Goal: Information Seeking & Learning: Check status

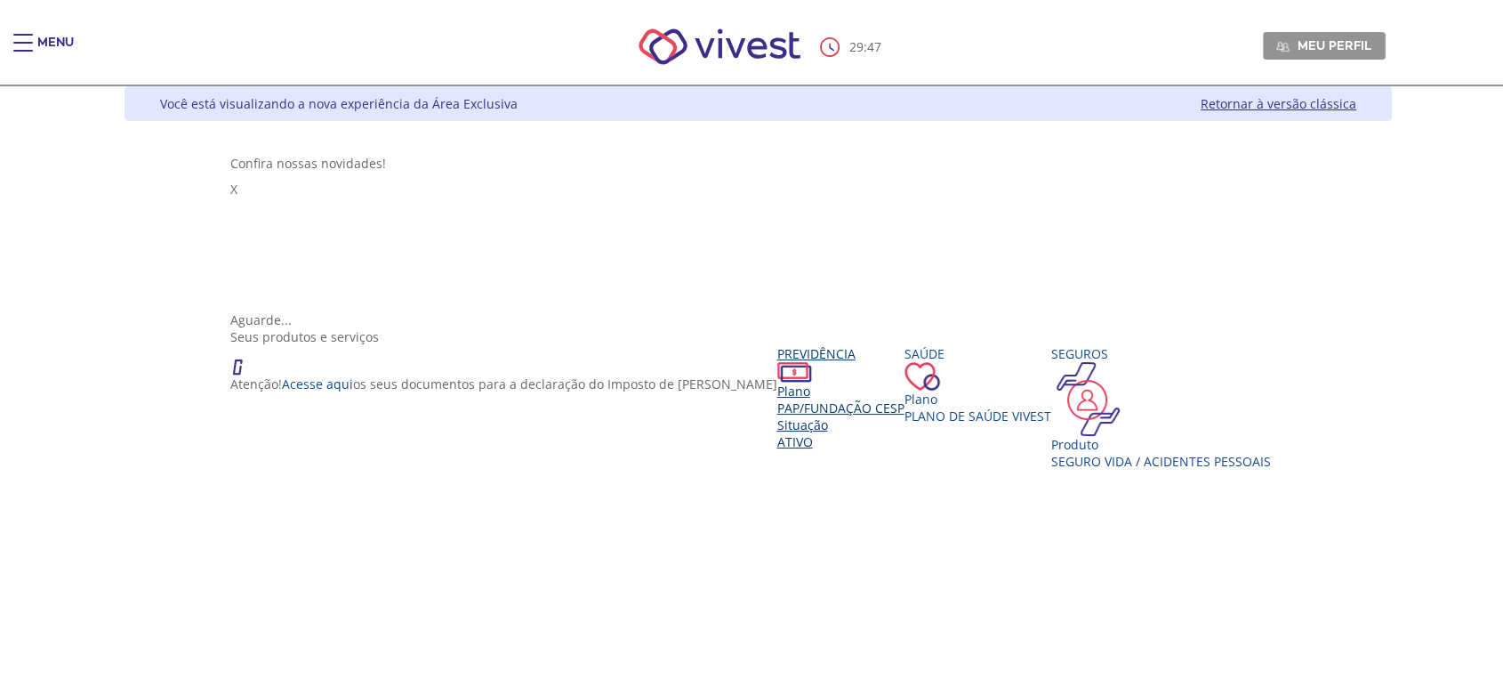
click at [777, 399] on span "PAP/Fundação CESP" at bounding box center [840, 407] width 127 height 17
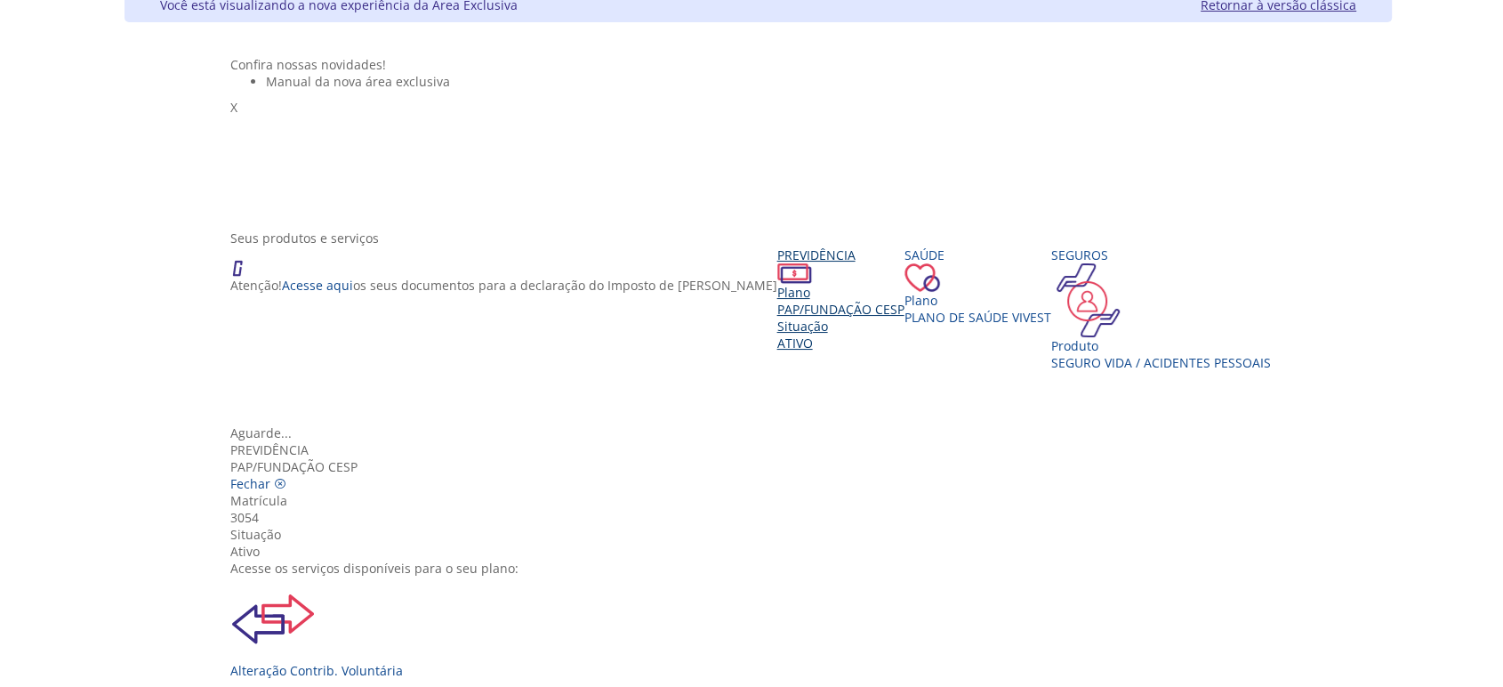
scroll to position [197, 0]
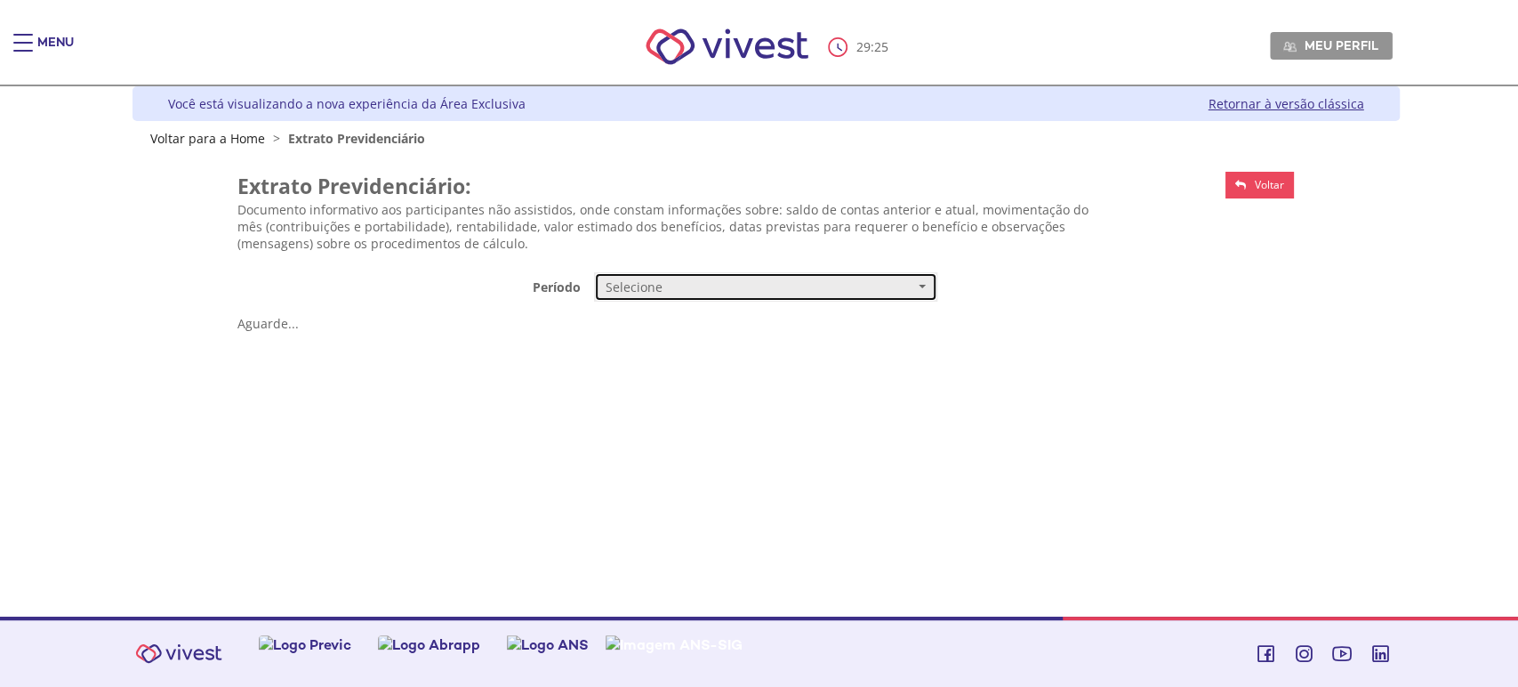
click at [660, 296] on span "Selecione" at bounding box center [760, 287] width 309 height 18
click at [654, 322] on link "Mensal" at bounding box center [766, 320] width 342 height 31
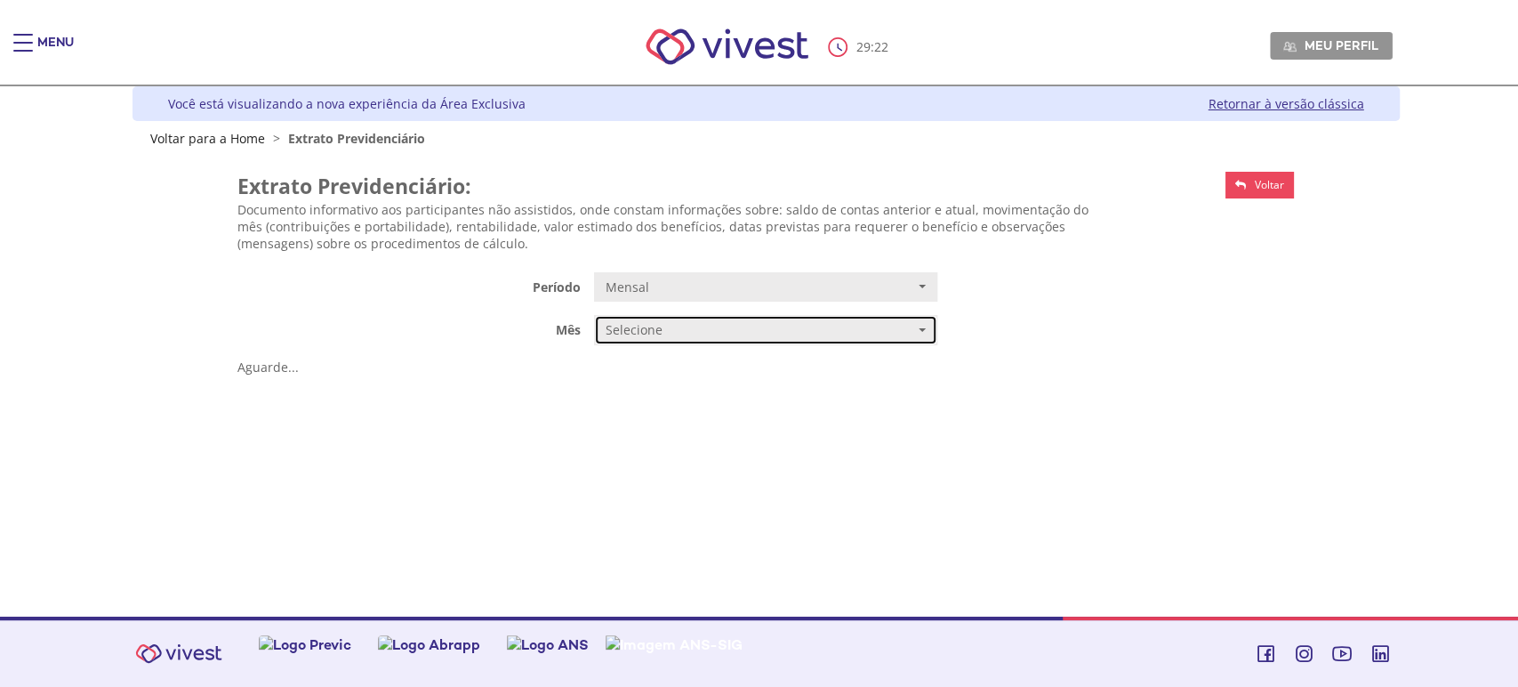
click at [769, 326] on span "Selecione" at bounding box center [760, 330] width 309 height 18
click at [661, 364] on span "AGOSTO/2025" at bounding box center [644, 364] width 72 height 13
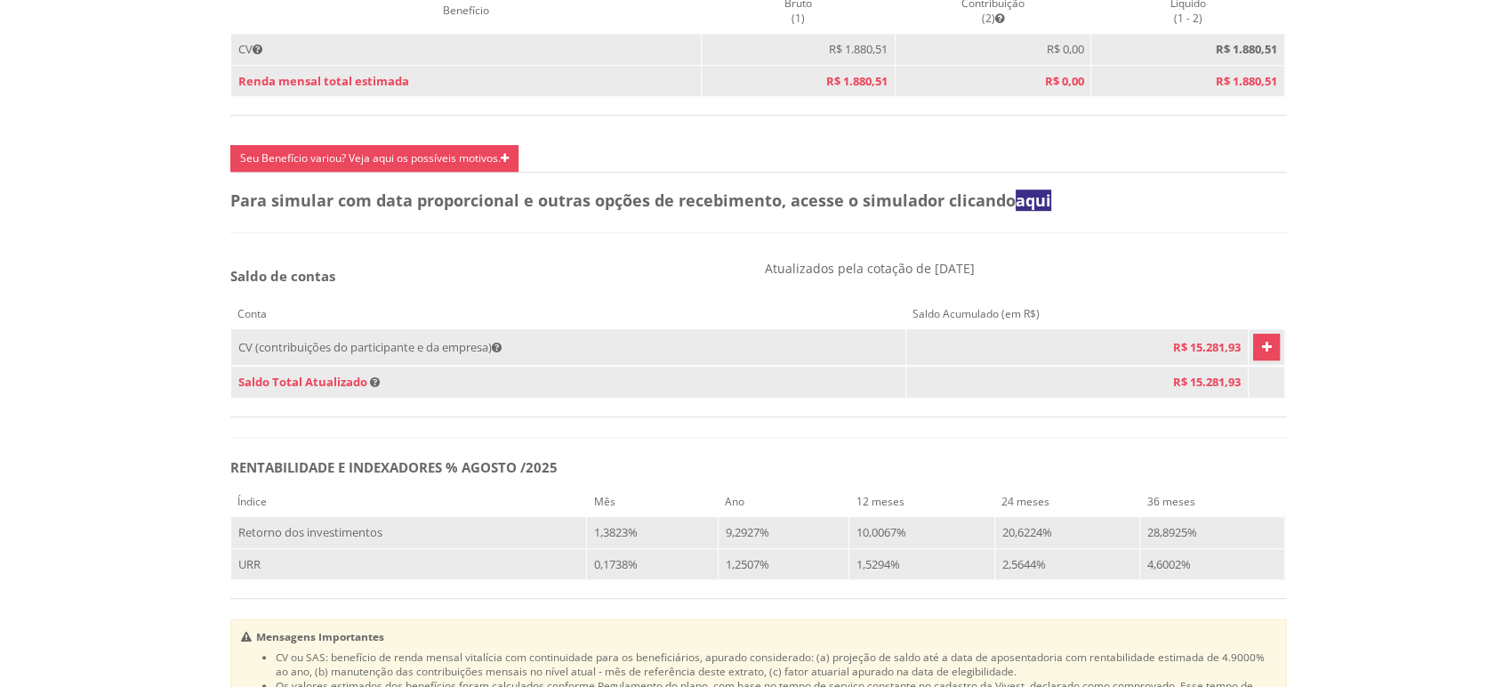
scroll to position [988, 0]
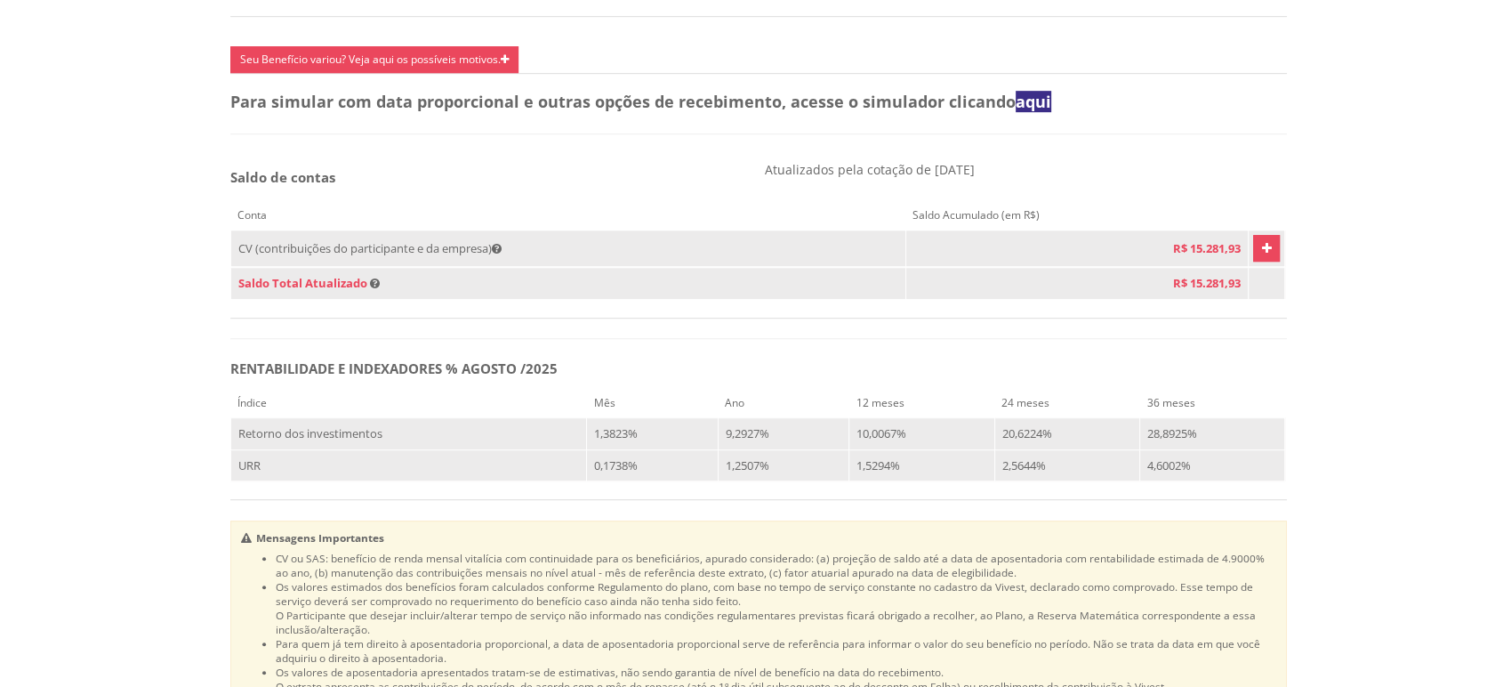
click at [1259, 262] on link "Vivest" at bounding box center [1266, 248] width 27 height 27
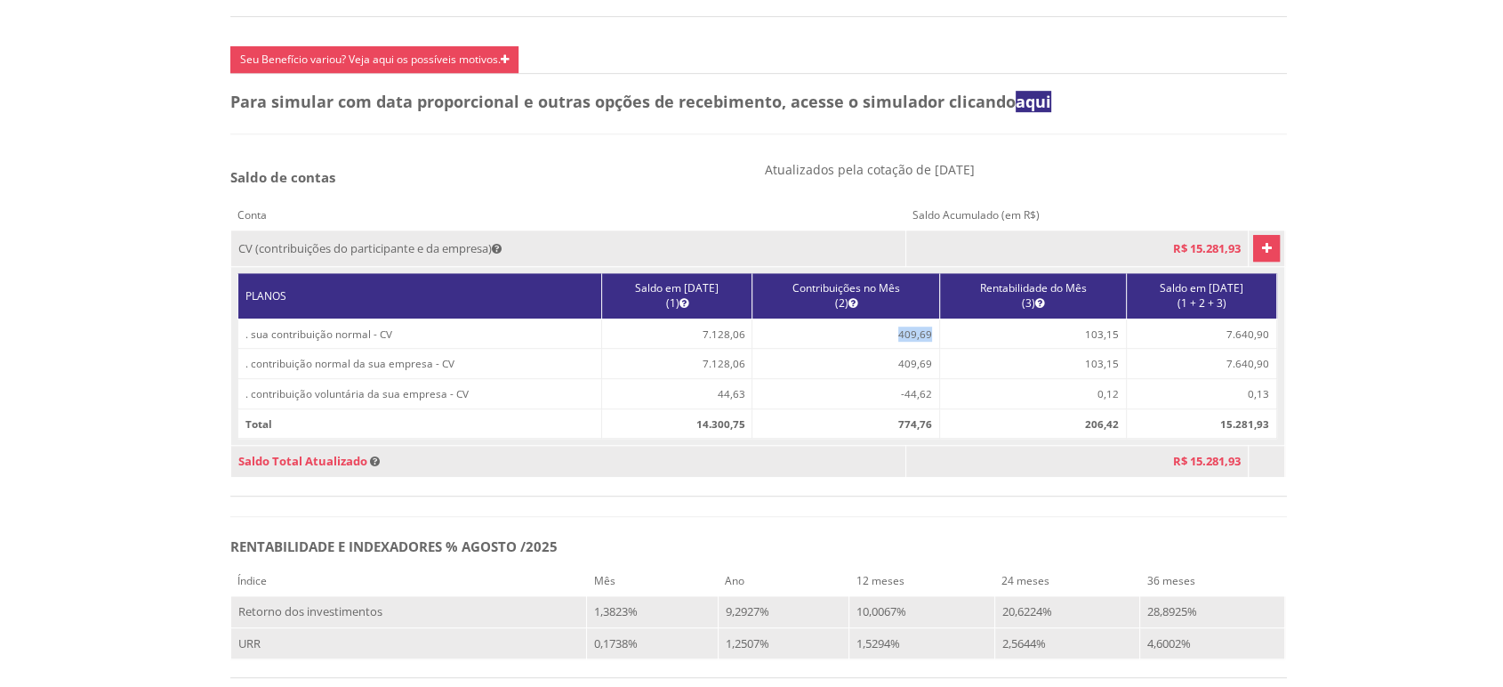
drag, startPoint x: 880, startPoint y: 364, endPoint x: 914, endPoint y: 366, distance: 34.7
click at [914, 349] on td "409,69" at bounding box center [847, 333] width 188 height 30
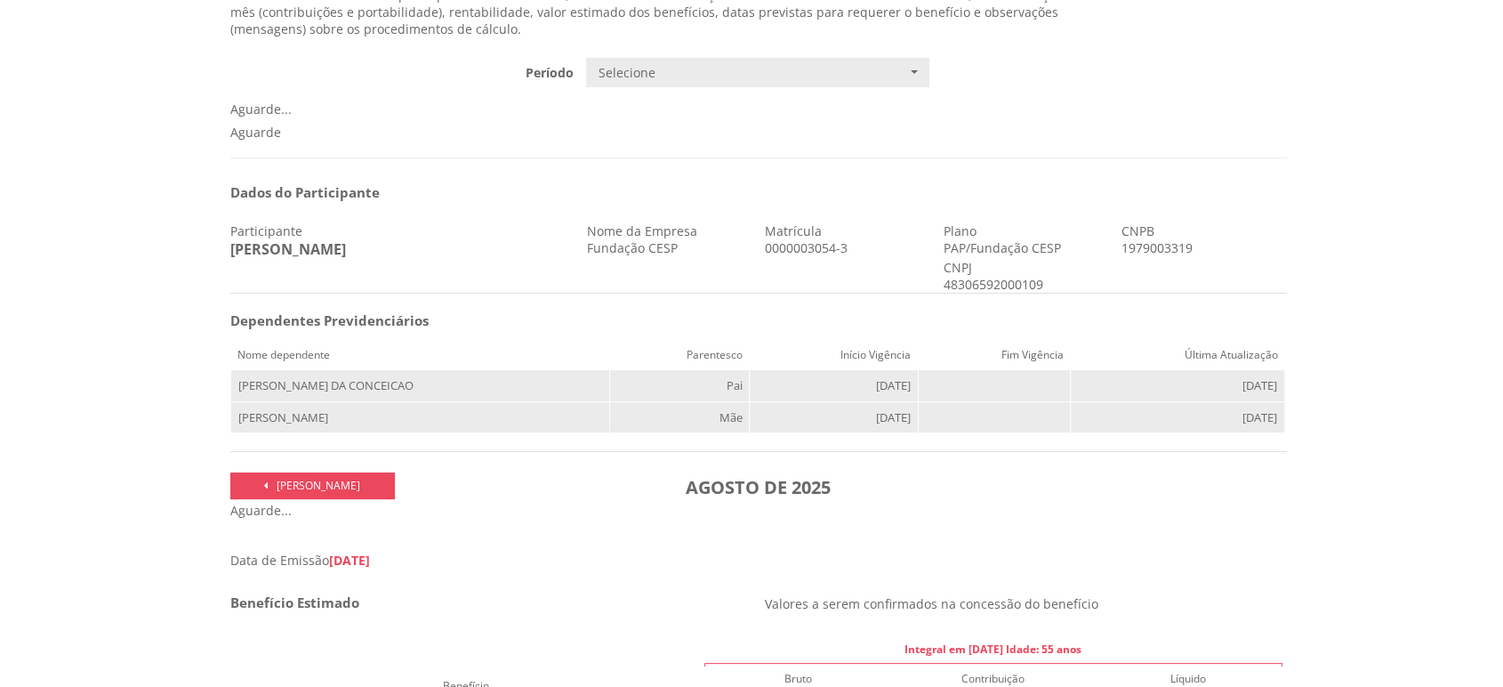
scroll to position [0, 0]
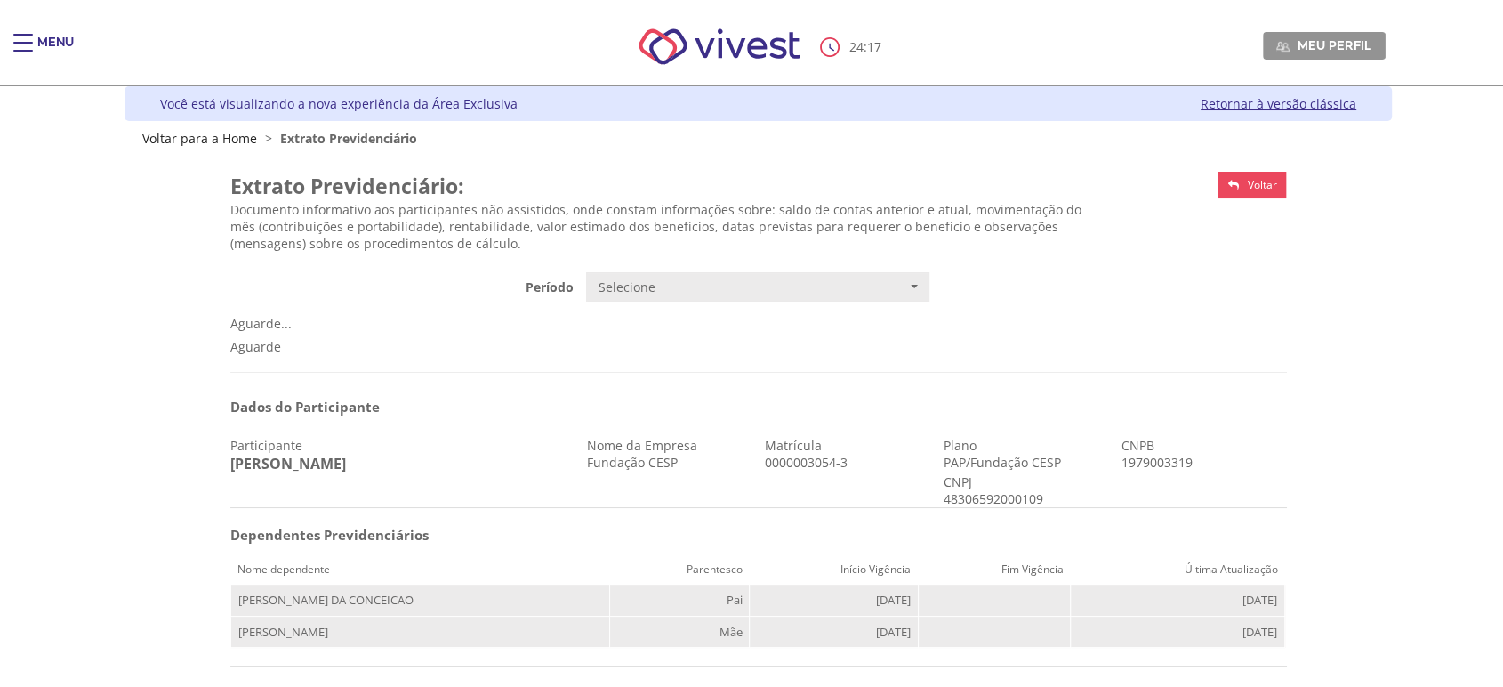
click at [1273, 189] on span "Voltar" at bounding box center [1261, 184] width 29 height 15
drag, startPoint x: 28, startPoint y: 39, endPoint x: 35, endPoint y: 65, distance: 26.8
click at [27, 39] on div "Main header" at bounding box center [23, 52] width 20 height 36
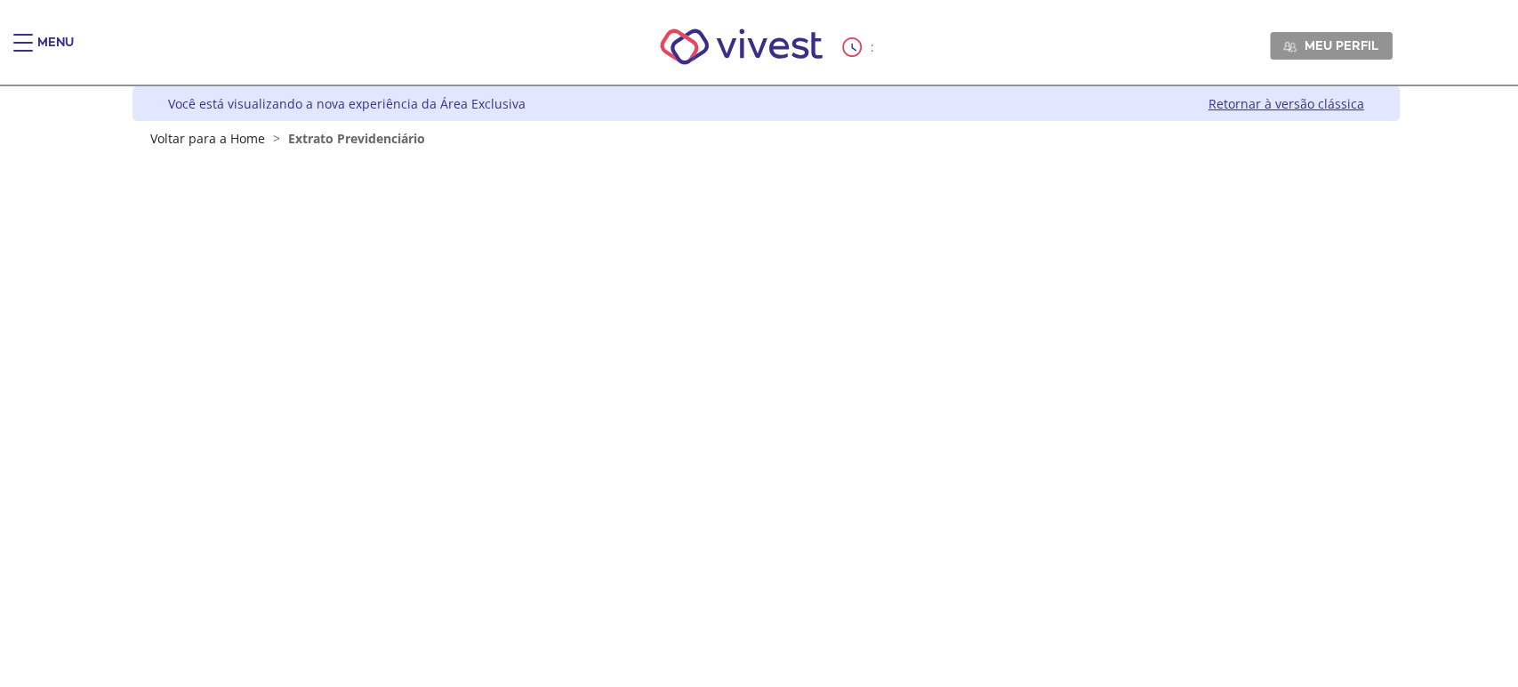
click at [22, 48] on div "Main header" at bounding box center [23, 52] width 20 height 36
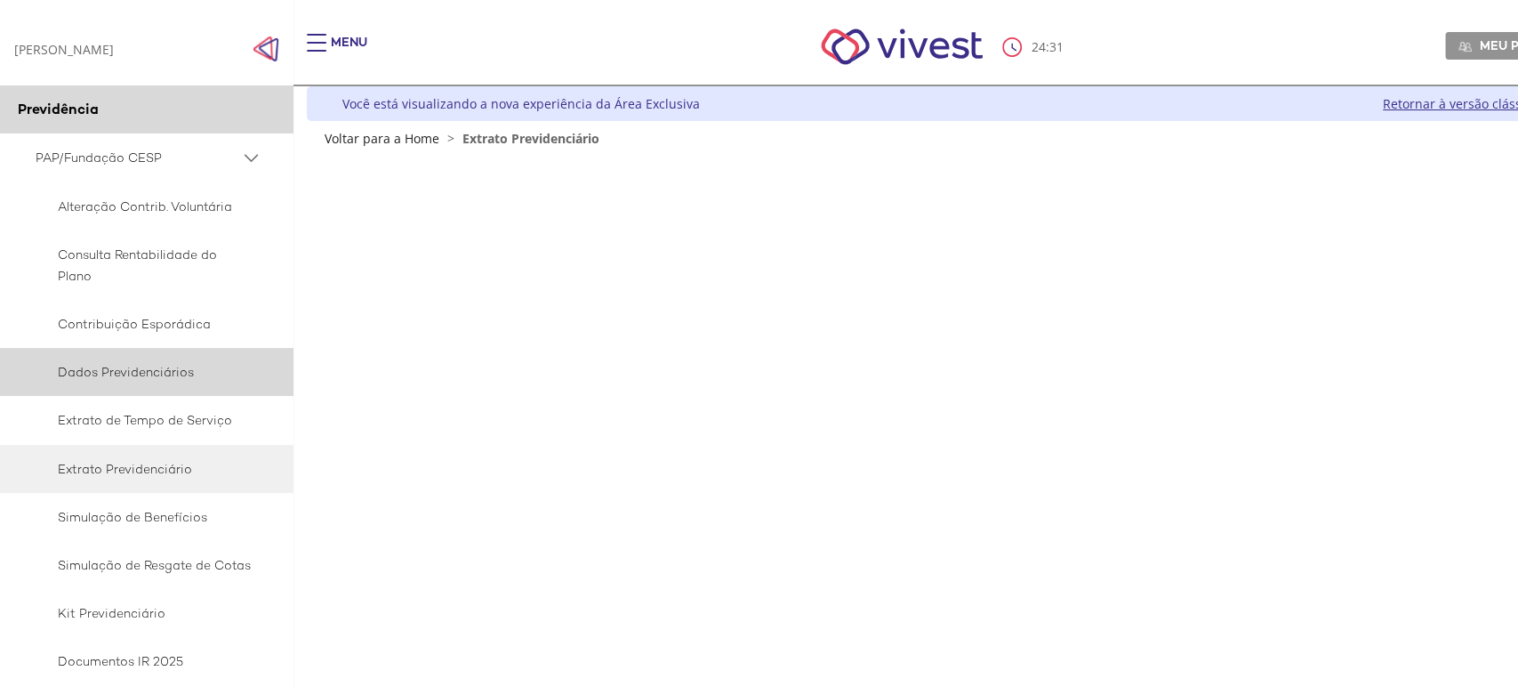
click at [107, 373] on span "Dados Previdenciários" at bounding box center [144, 371] width 216 height 21
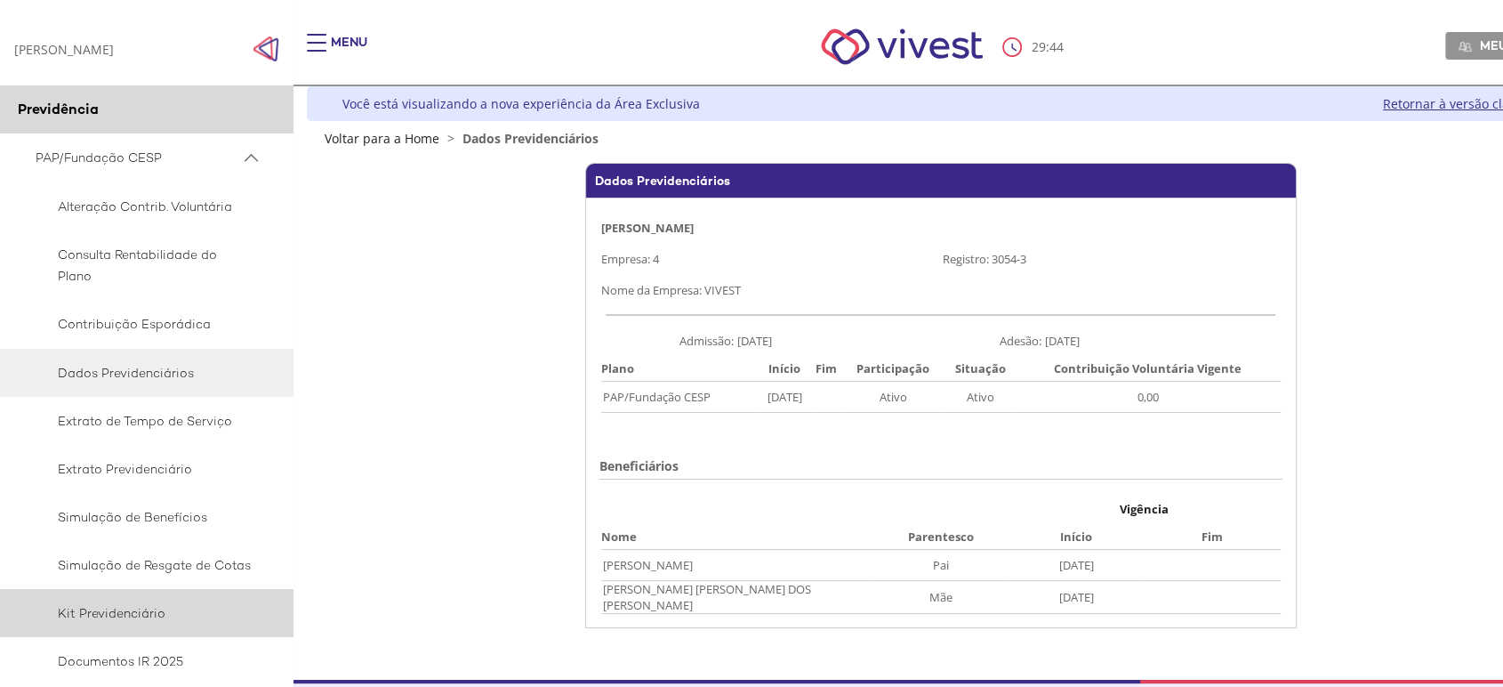
click at [107, 614] on span "Kit Previdenciário" at bounding box center [144, 612] width 216 height 21
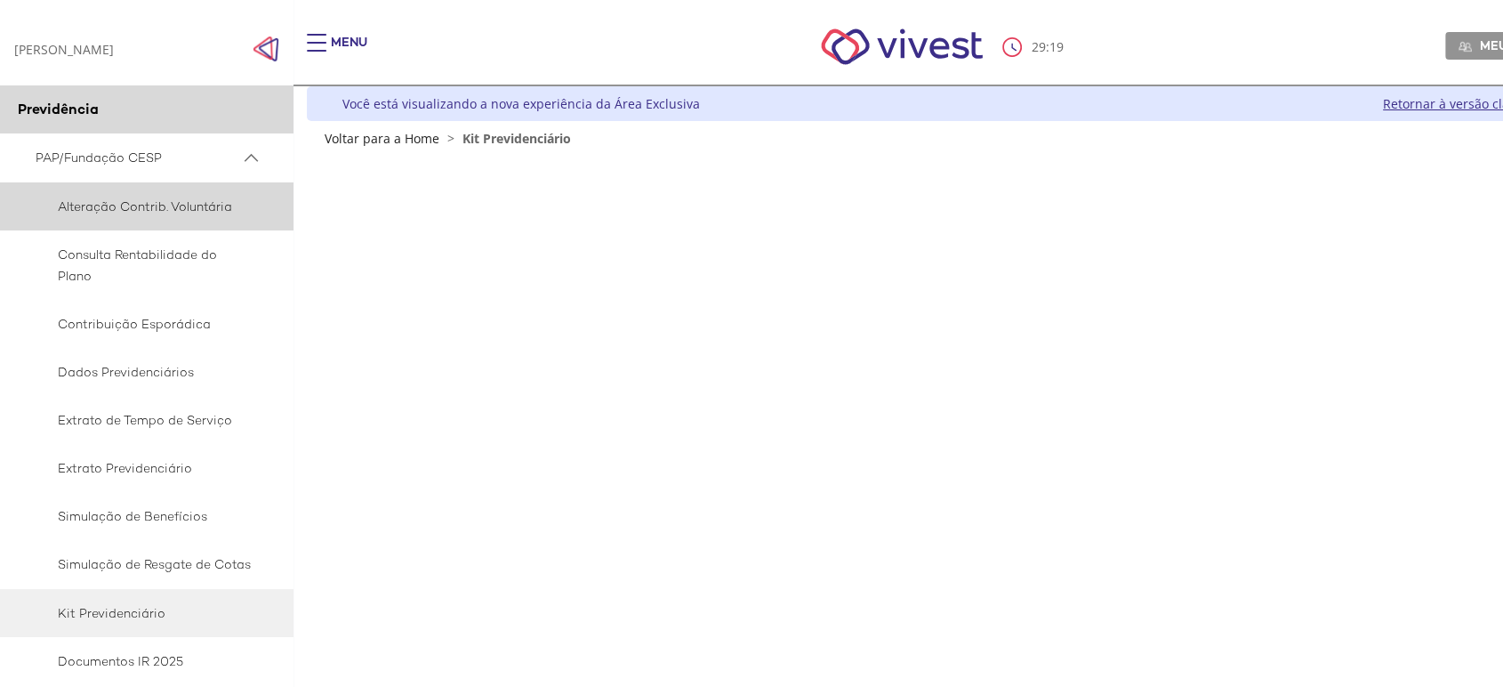
click at [134, 195] on link "Alteração Contrib. Voluntária" at bounding box center [147, 206] width 294 height 48
